Goal: Browse casually

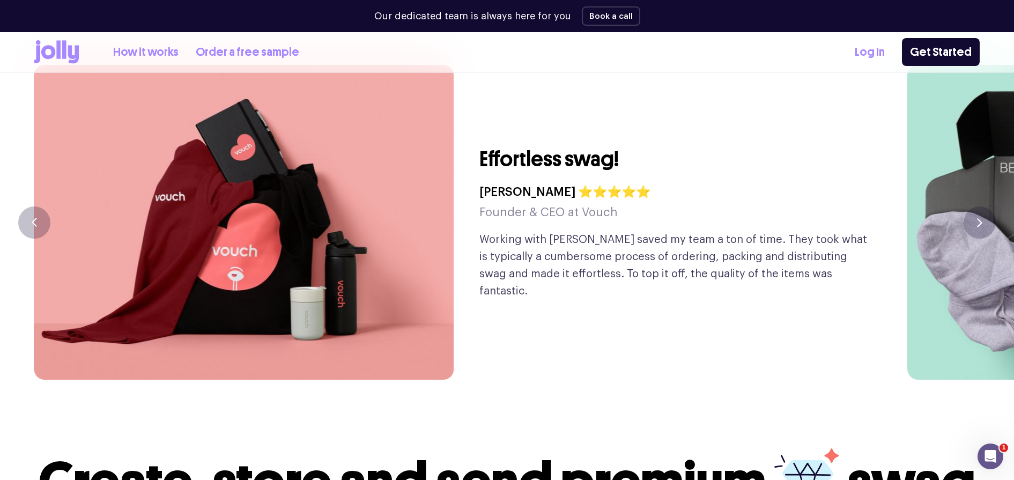
scroll to position [2645, 0]
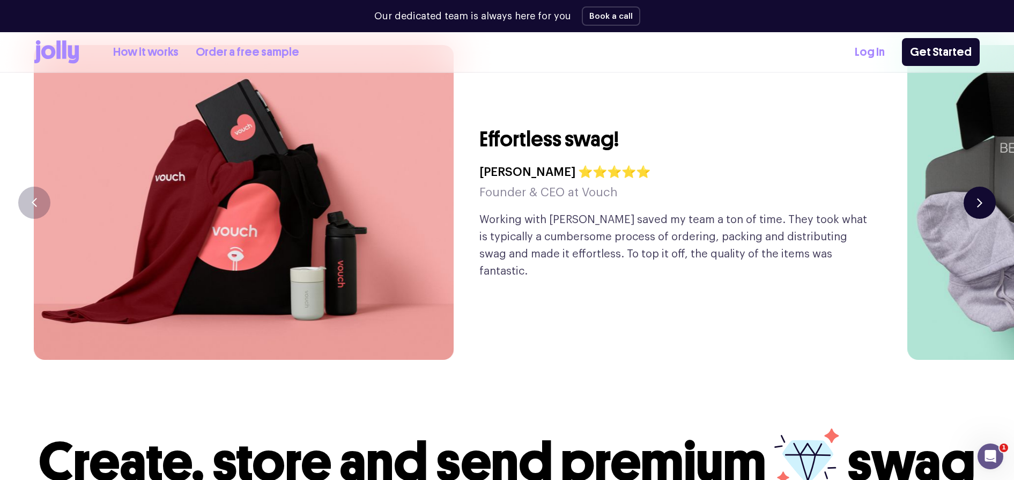
click at [970, 187] on button "button" at bounding box center [979, 203] width 32 height 32
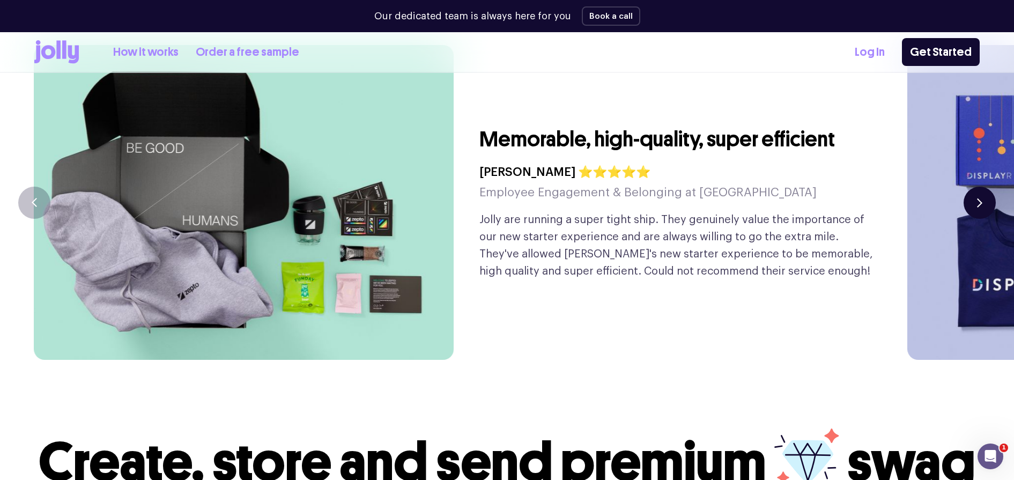
click at [970, 187] on button "button" at bounding box center [979, 203] width 32 height 32
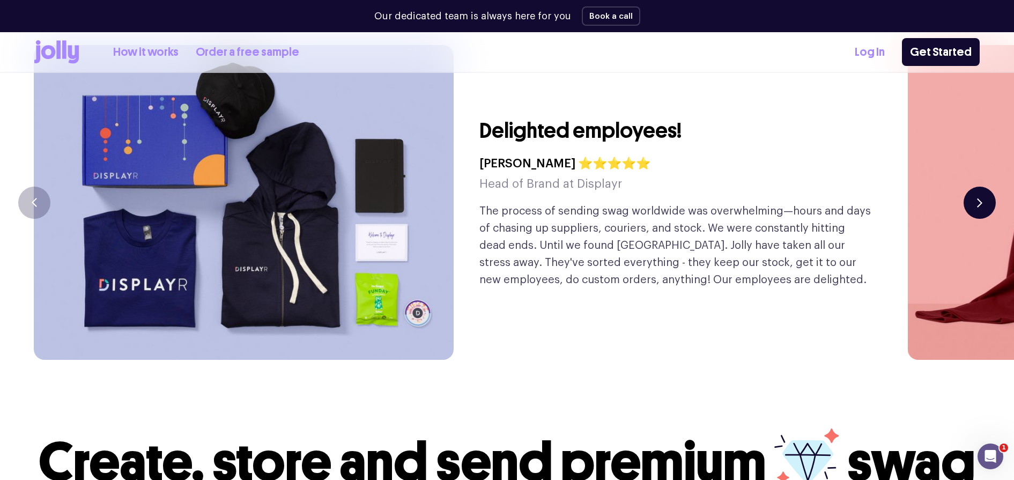
click at [970, 187] on button "button" at bounding box center [979, 203] width 32 height 32
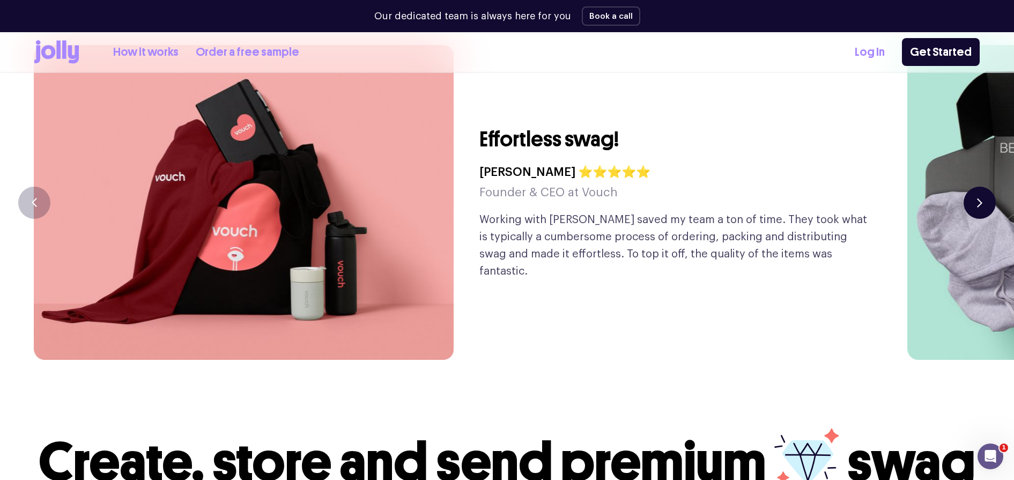
click at [985, 187] on button "button" at bounding box center [979, 203] width 32 height 32
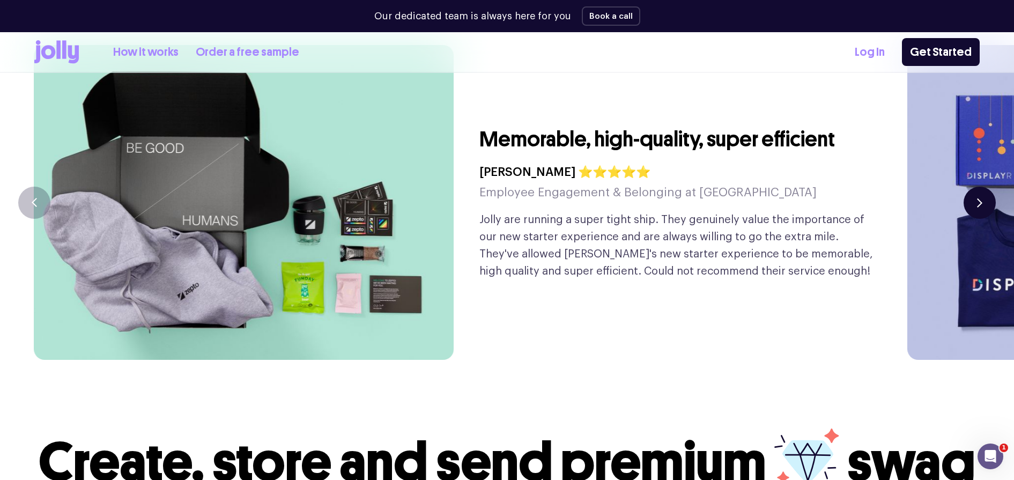
click at [985, 187] on button "button" at bounding box center [979, 203] width 32 height 32
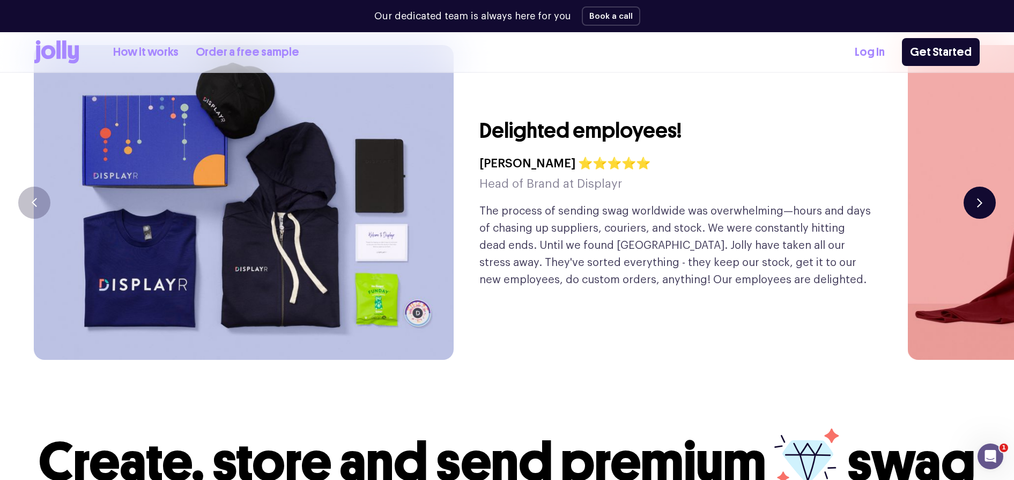
click at [985, 187] on button "button" at bounding box center [979, 203] width 32 height 32
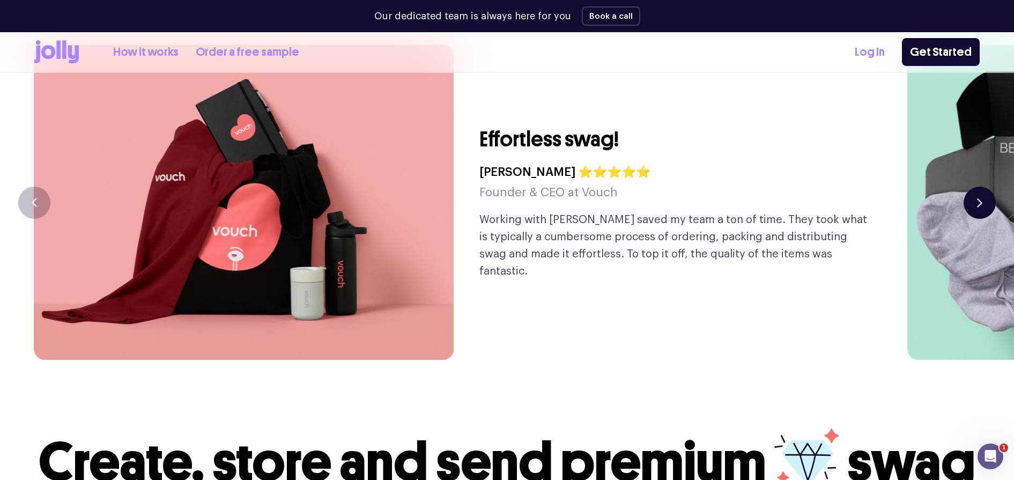
click at [985, 187] on button "button" at bounding box center [979, 203] width 32 height 32
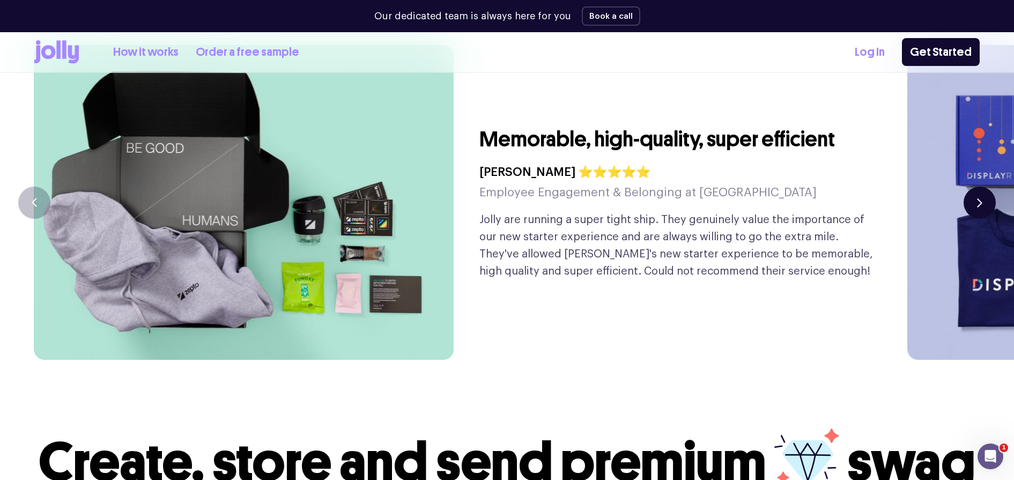
click at [983, 187] on button "button" at bounding box center [979, 203] width 32 height 32
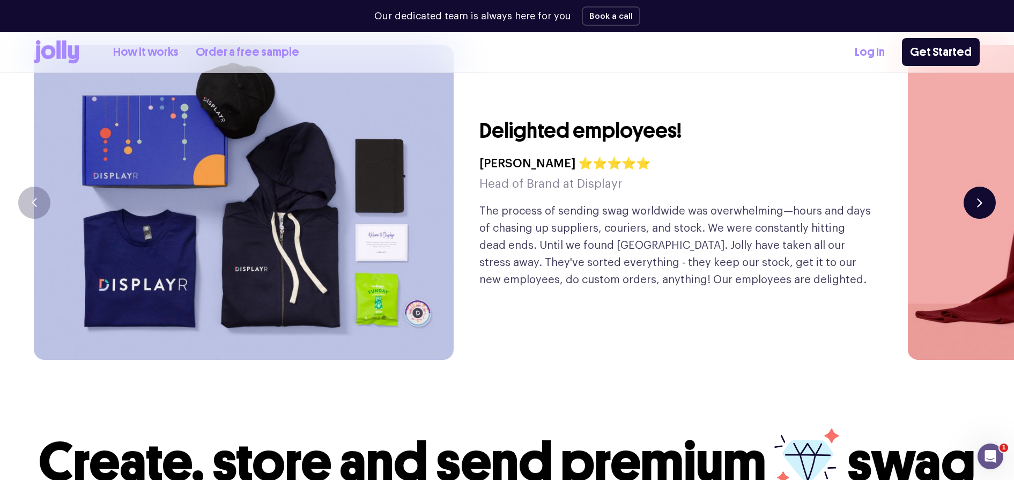
click at [983, 187] on button "button" at bounding box center [979, 203] width 32 height 32
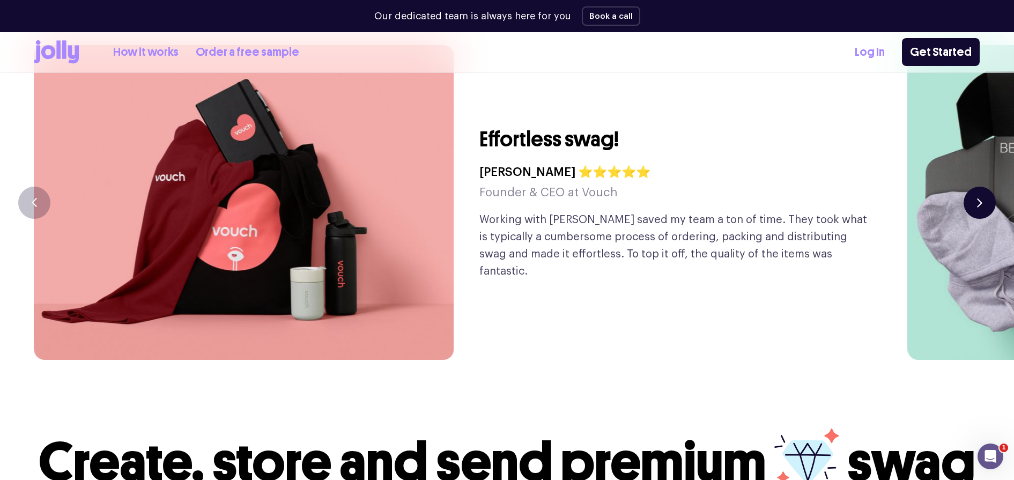
click at [983, 187] on button "button" at bounding box center [979, 203] width 32 height 32
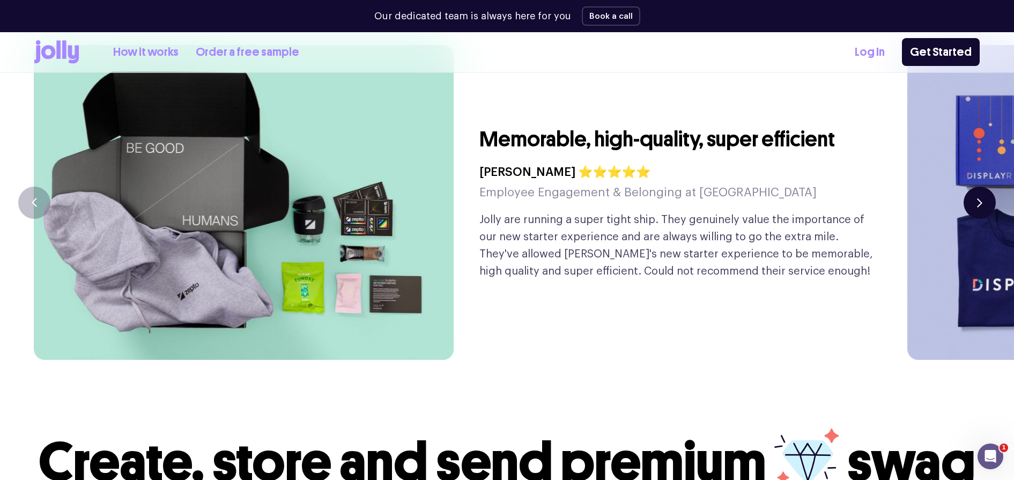
click at [983, 187] on button "button" at bounding box center [979, 203] width 32 height 32
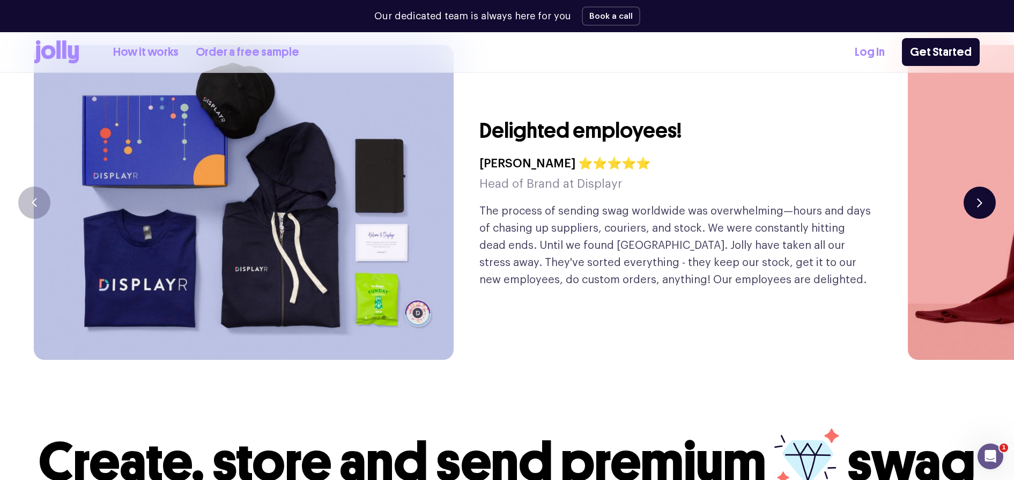
click at [983, 187] on button "button" at bounding box center [979, 203] width 32 height 32
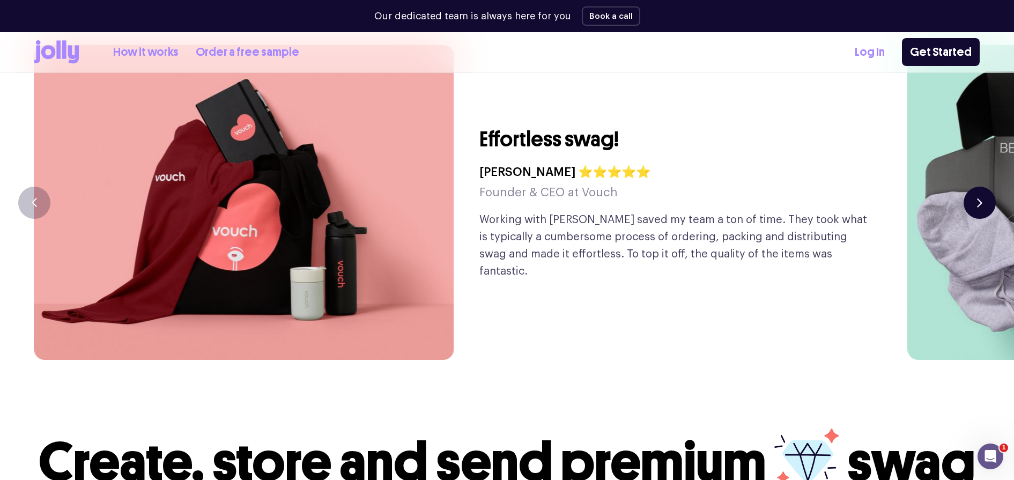
click at [983, 187] on button "button" at bounding box center [979, 203] width 32 height 32
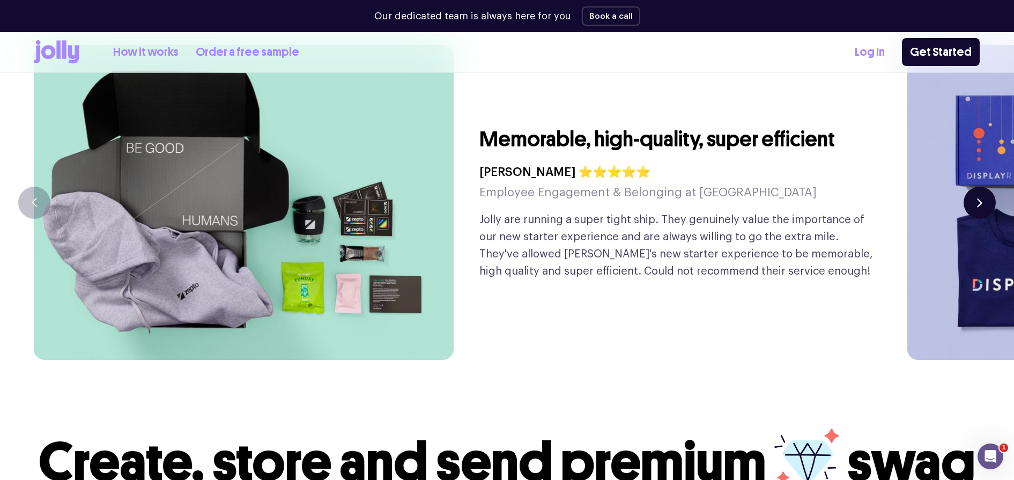
click at [983, 187] on button "button" at bounding box center [979, 203] width 32 height 32
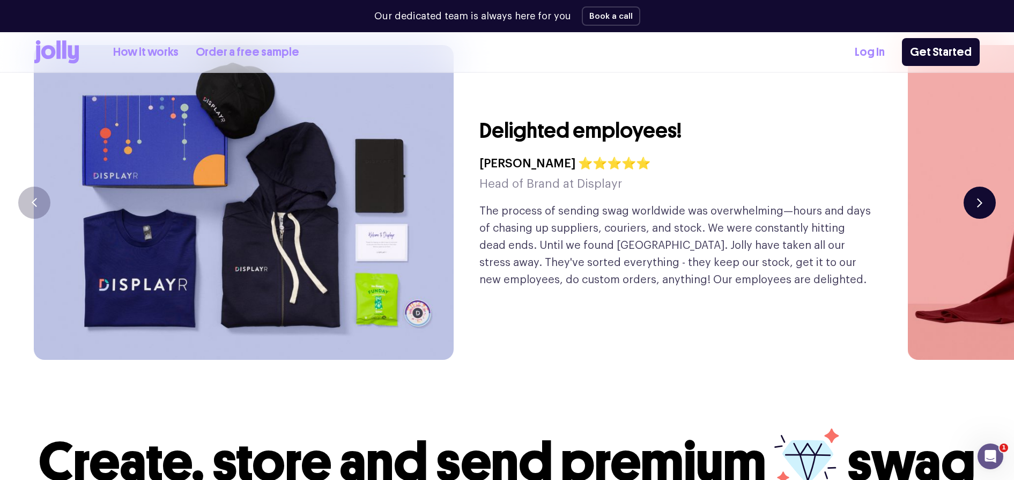
click at [983, 187] on button "button" at bounding box center [979, 203] width 32 height 32
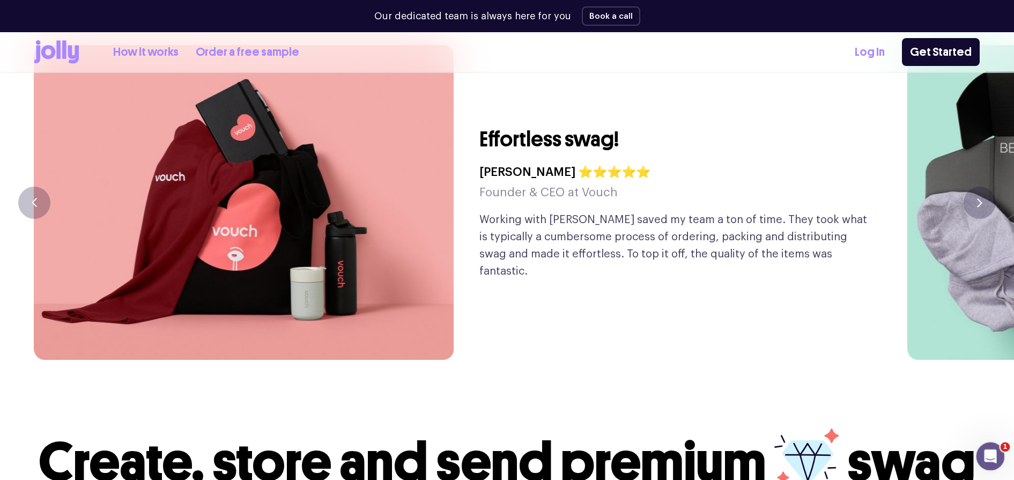
click at [995, 453] on icon "Open Intercom Messenger" at bounding box center [989, 455] width 18 height 18
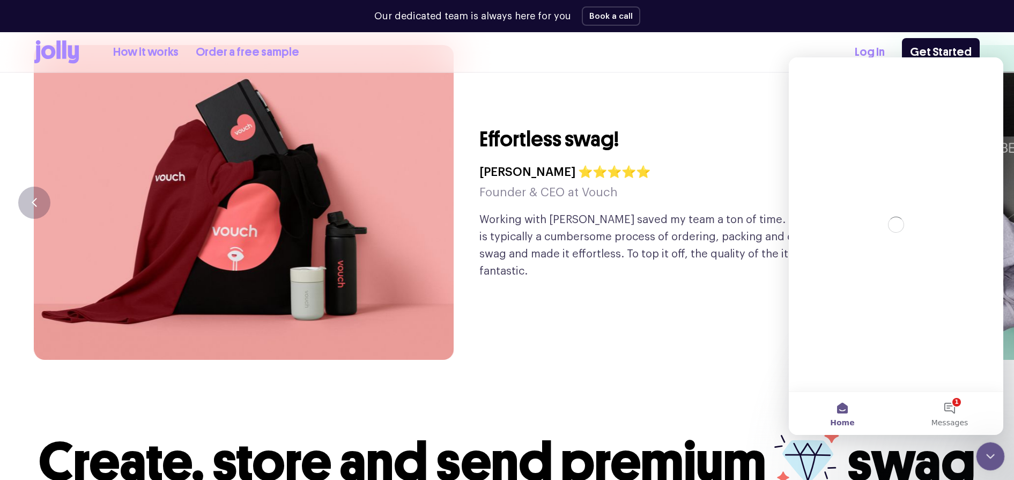
scroll to position [0, 0]
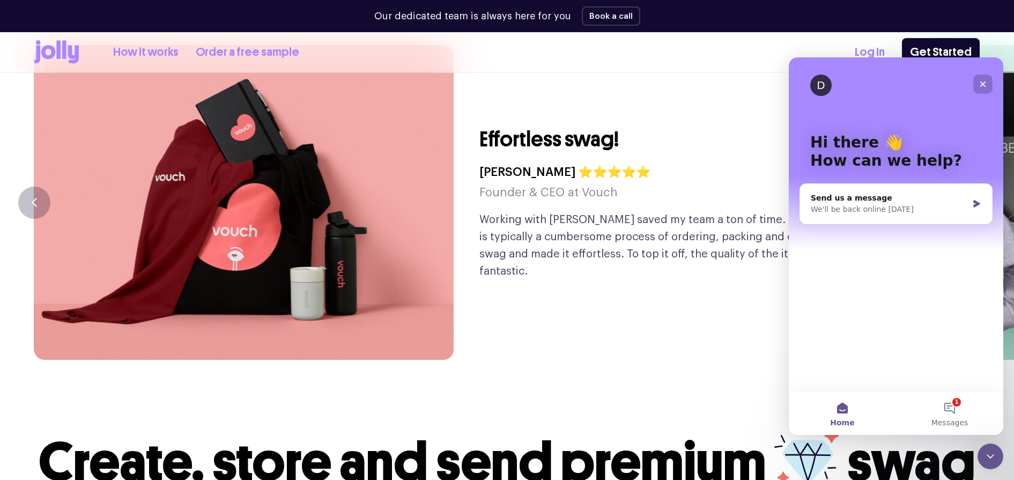
click at [984, 78] on div "Close" at bounding box center [982, 84] width 19 height 19
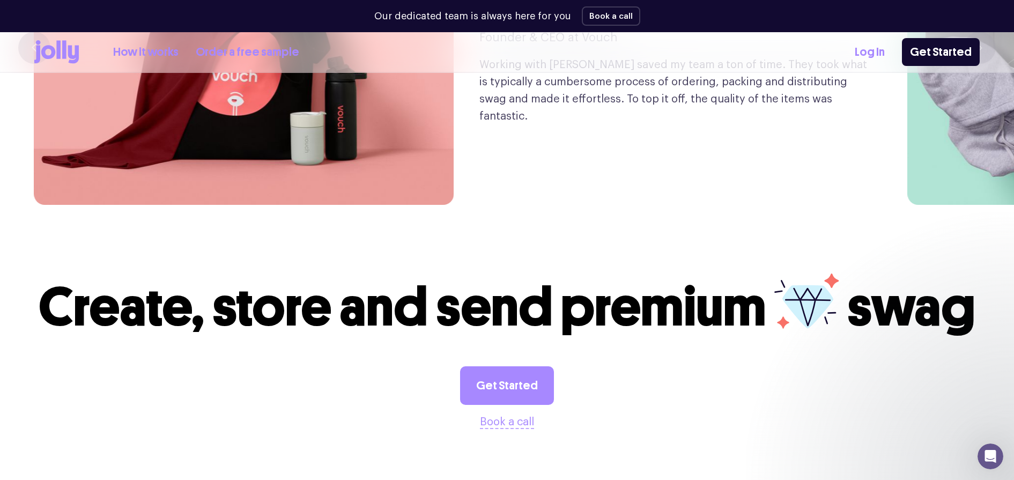
scroll to position [2645, 0]
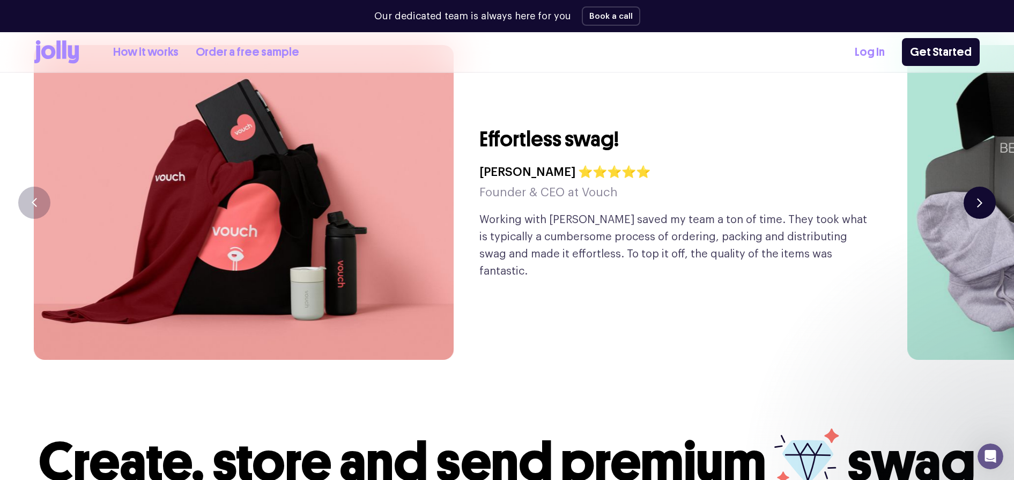
click at [984, 187] on button "button" at bounding box center [979, 203] width 32 height 32
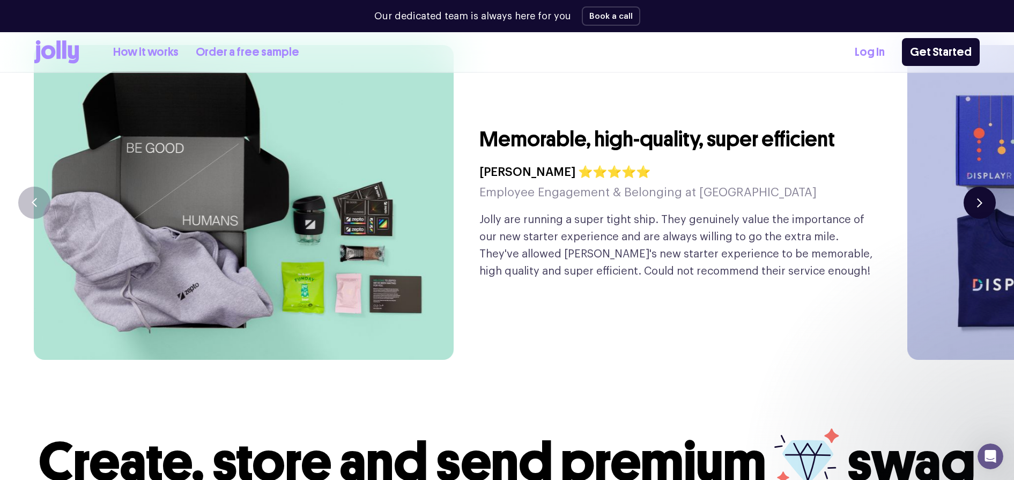
click at [983, 187] on button "button" at bounding box center [979, 203] width 32 height 32
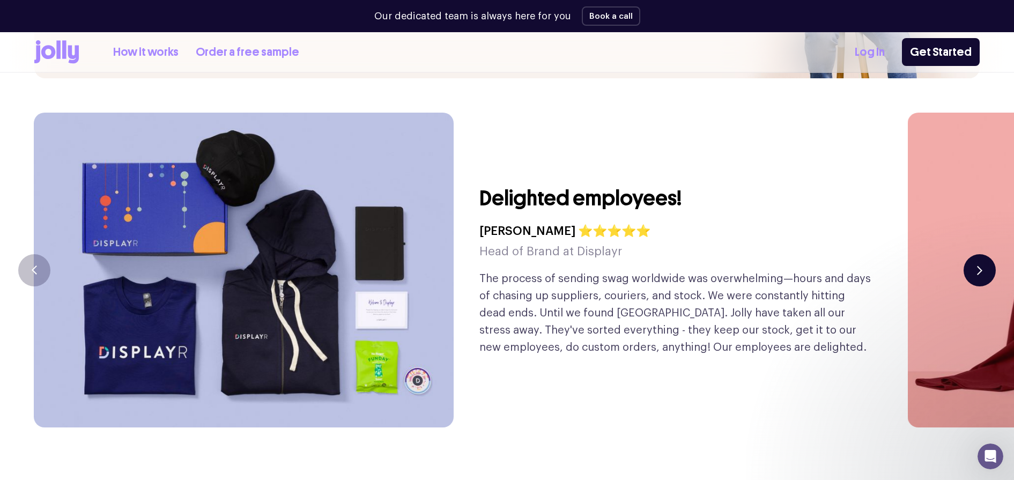
scroll to position [2578, 0]
click at [979, 254] on button "button" at bounding box center [979, 270] width 32 height 32
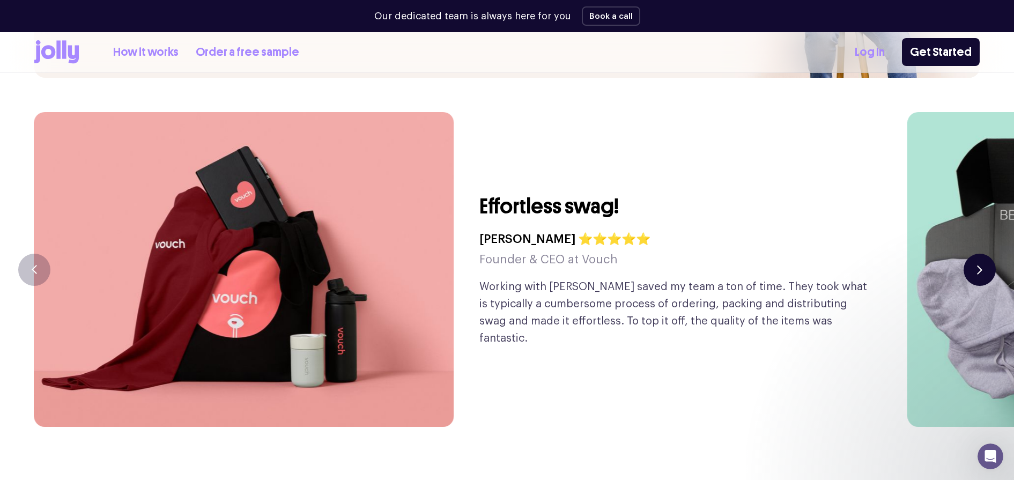
click at [979, 254] on button "button" at bounding box center [979, 270] width 32 height 32
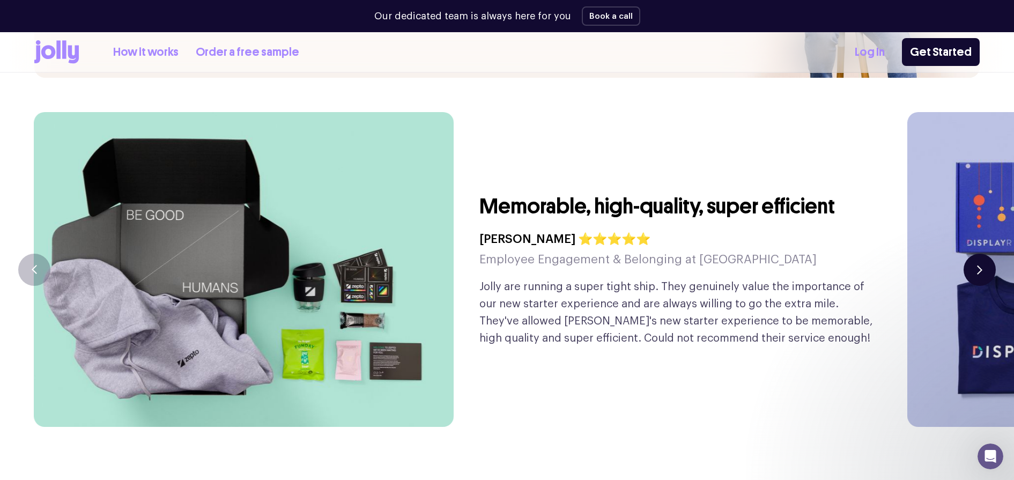
click at [979, 254] on button "button" at bounding box center [979, 270] width 32 height 32
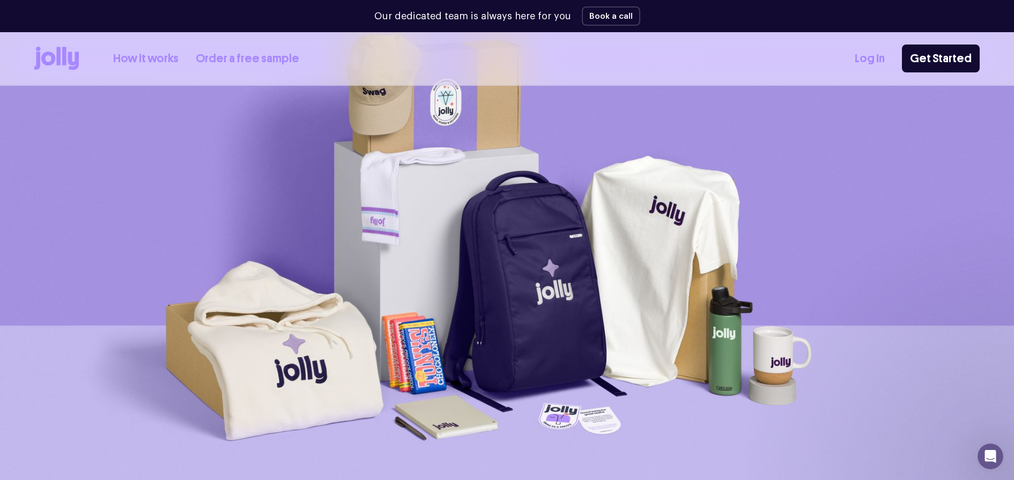
scroll to position [134, 0]
